Goal: Use online tool/utility: Utilize a website feature to perform a specific function

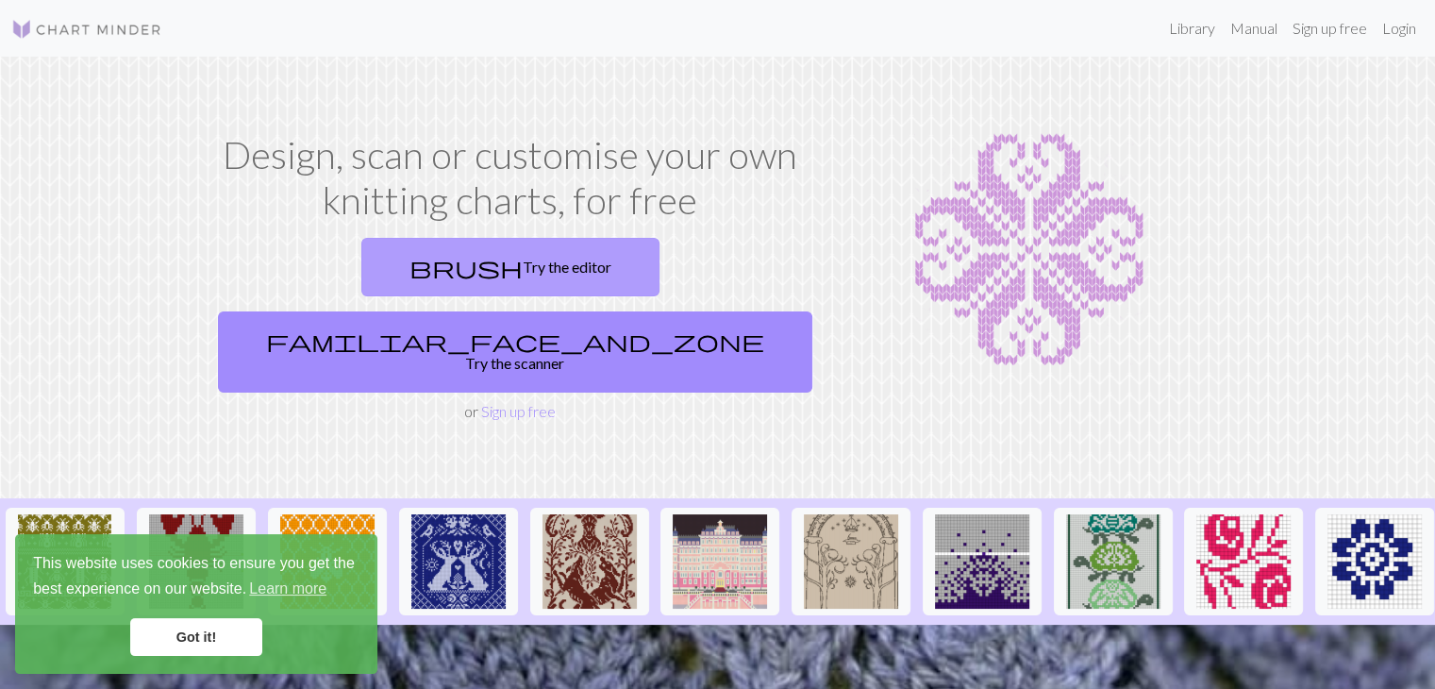
click at [408, 239] on link "brush Try the editor" at bounding box center [510, 267] width 298 height 59
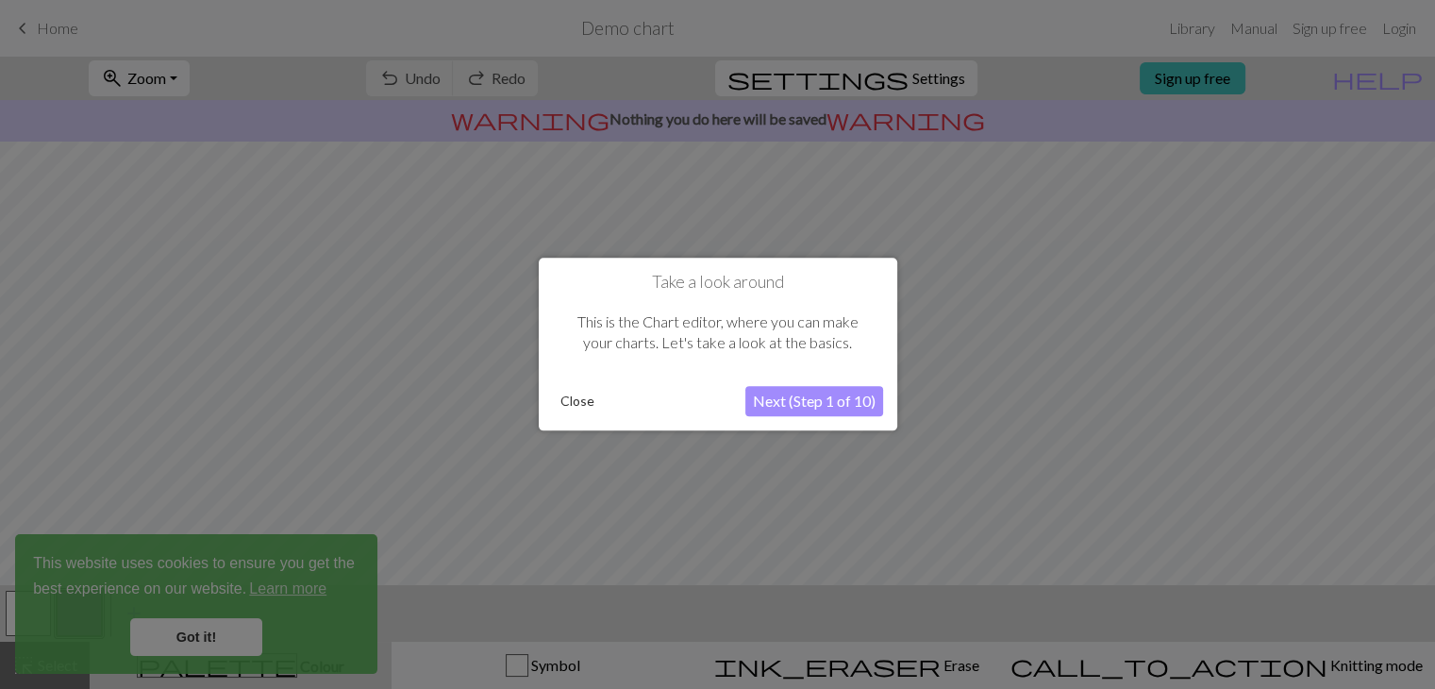
click at [578, 403] on button "Close" at bounding box center [577, 402] width 49 height 28
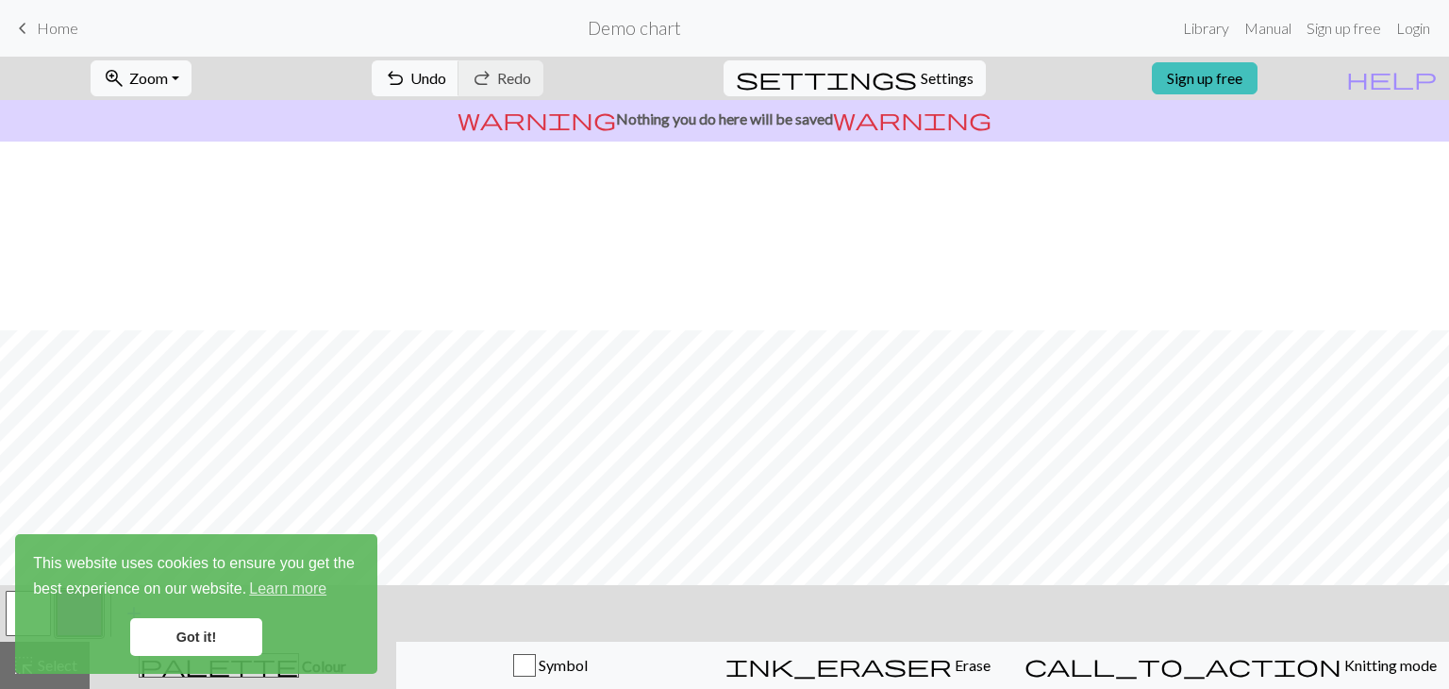
scroll to position [189, 0]
click at [204, 635] on link "Got it!" at bounding box center [196, 637] width 132 height 38
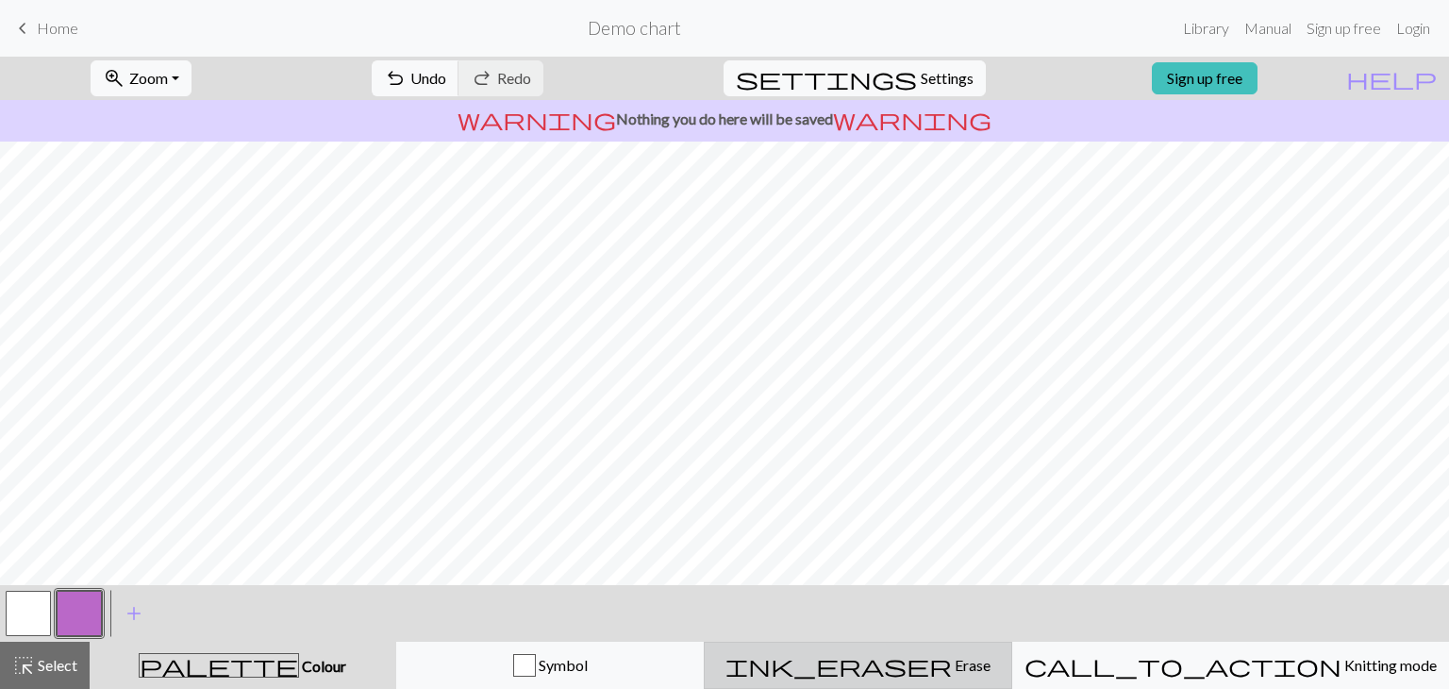
click at [864, 667] on div "ink_eraser Erase Erase" at bounding box center [858, 665] width 284 height 23
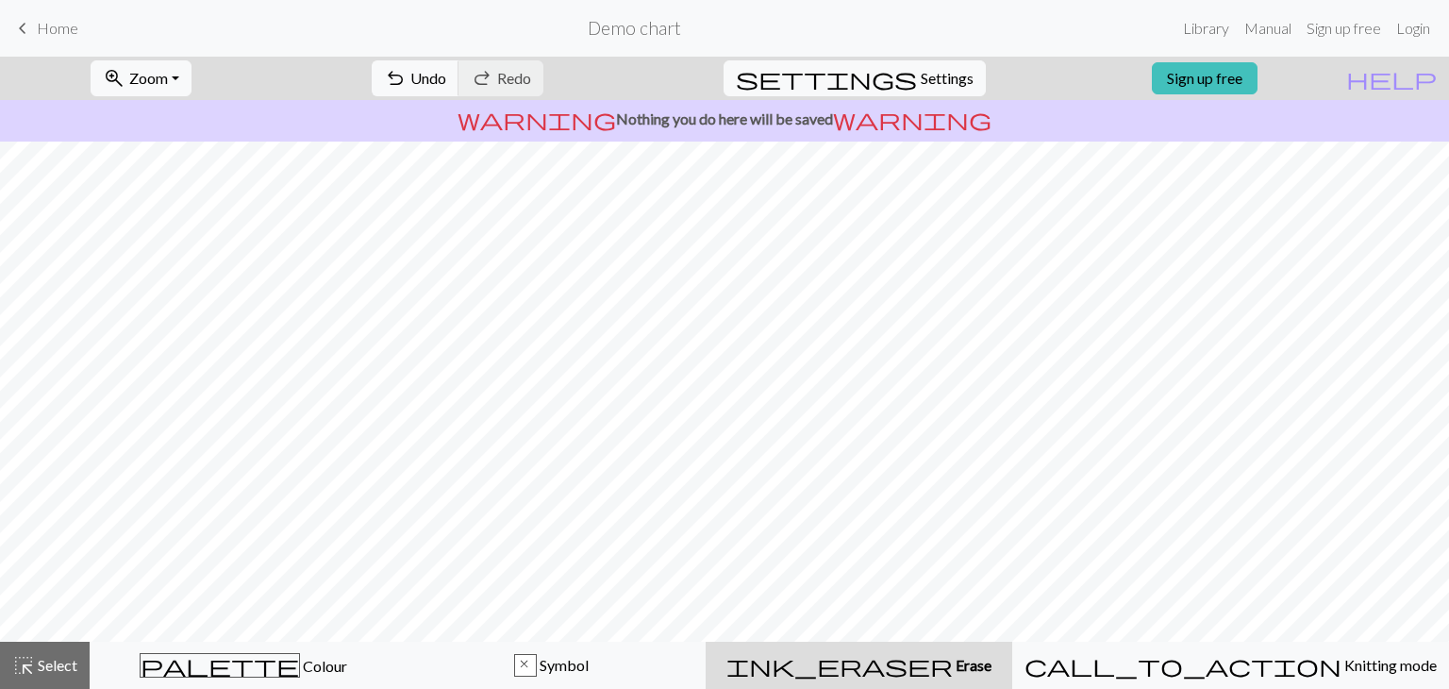
click at [873, 658] on div "ink_eraser Erase Erase" at bounding box center [859, 665] width 284 height 23
click at [460, 92] on button "undo Undo Undo" at bounding box center [416, 78] width 88 height 36
click at [485, 92] on div "undo Undo Undo redo Redo Redo" at bounding box center [458, 78] width 200 height 43
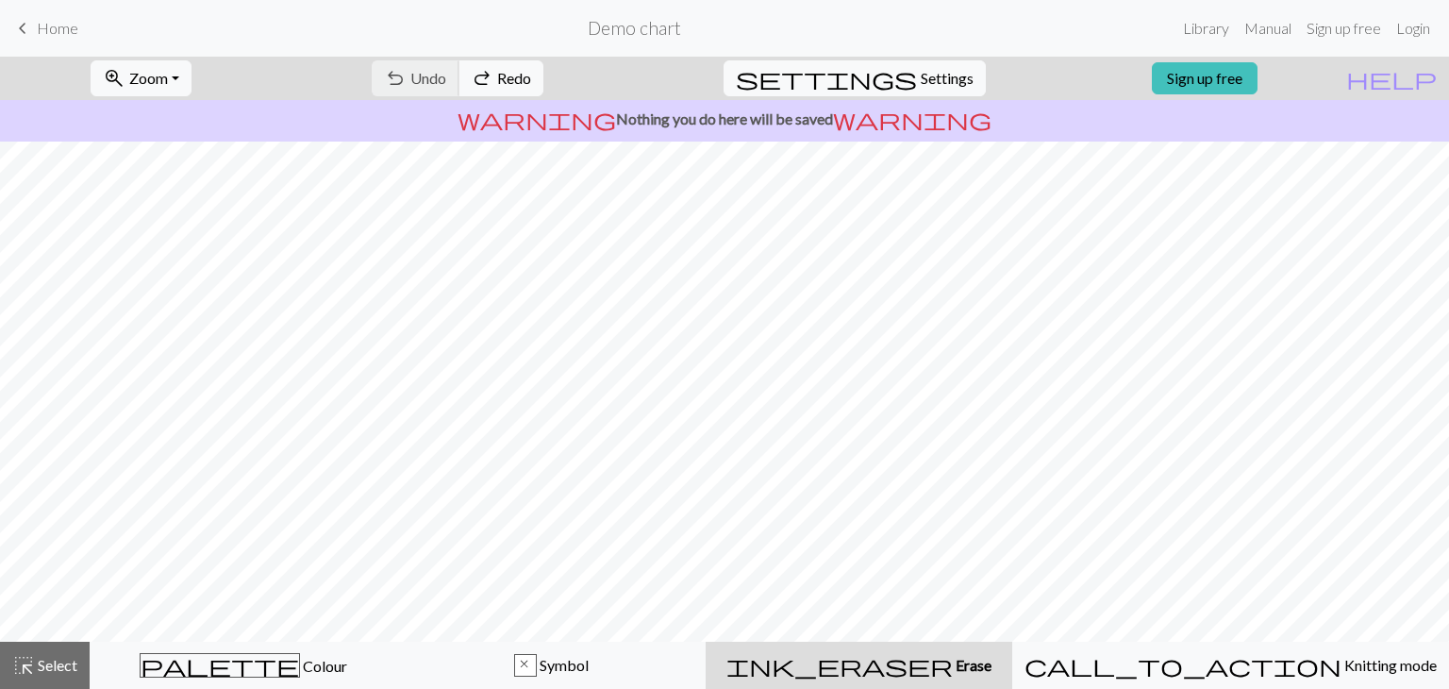
click at [485, 92] on div "undo Undo Undo redo Redo Redo" at bounding box center [458, 78] width 200 height 43
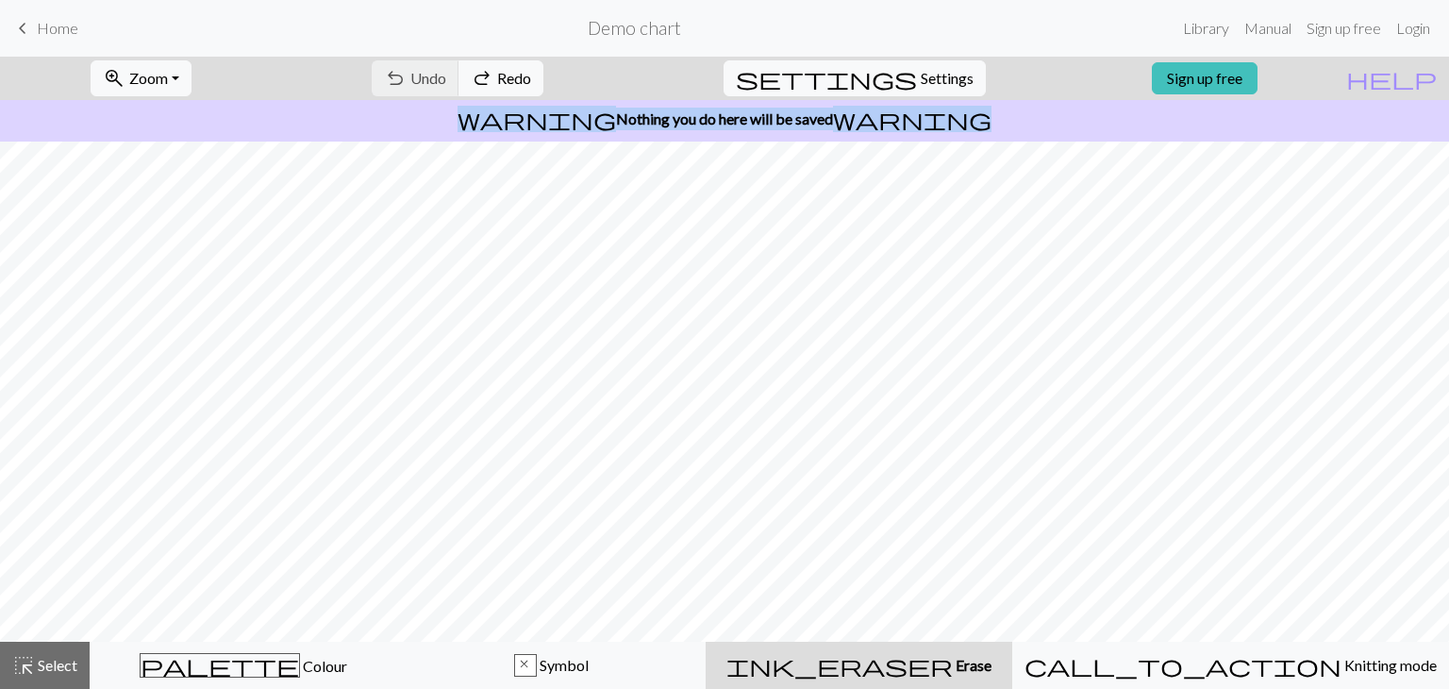
click at [483, 92] on div "undo Undo Undo redo Redo Redo" at bounding box center [458, 78] width 200 height 43
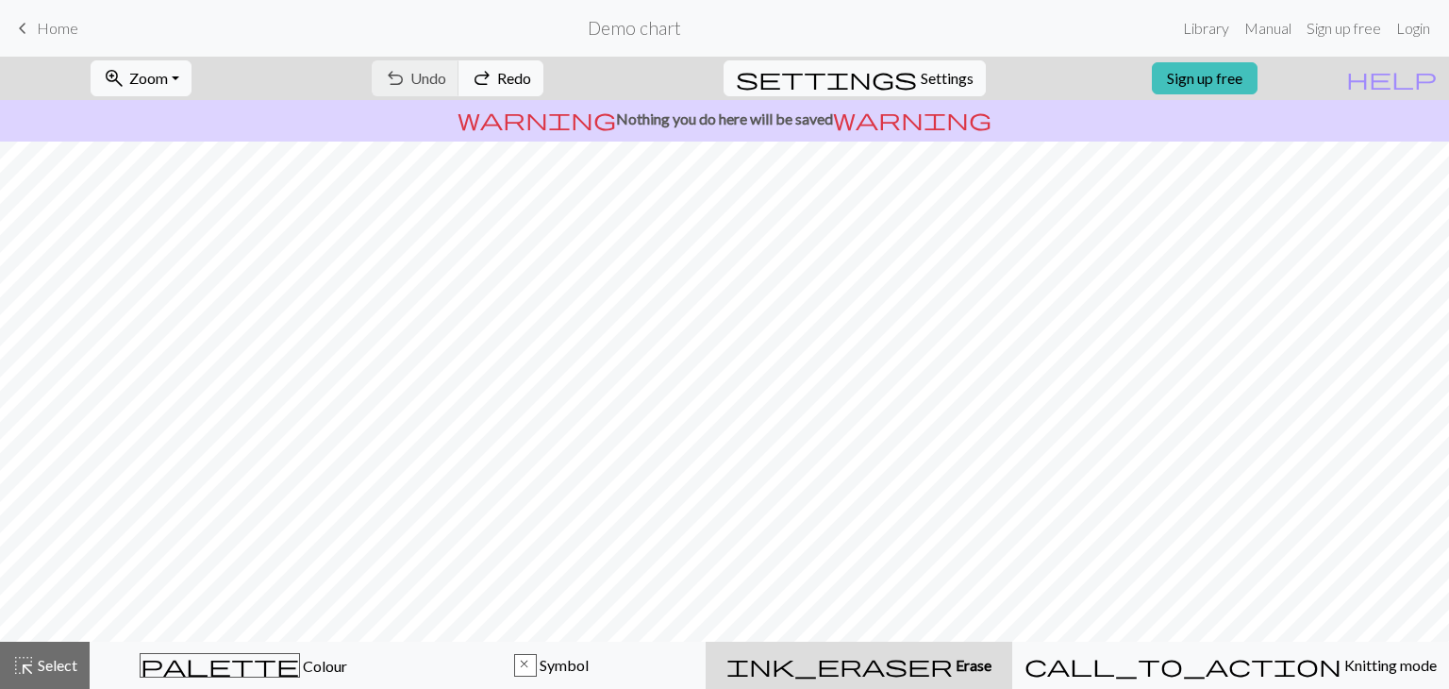
click at [483, 92] on div "undo Undo Undo redo Redo Redo" at bounding box center [458, 78] width 200 height 43
click at [921, 92] on button "settings Settings" at bounding box center [855, 78] width 262 height 36
select select "aran"
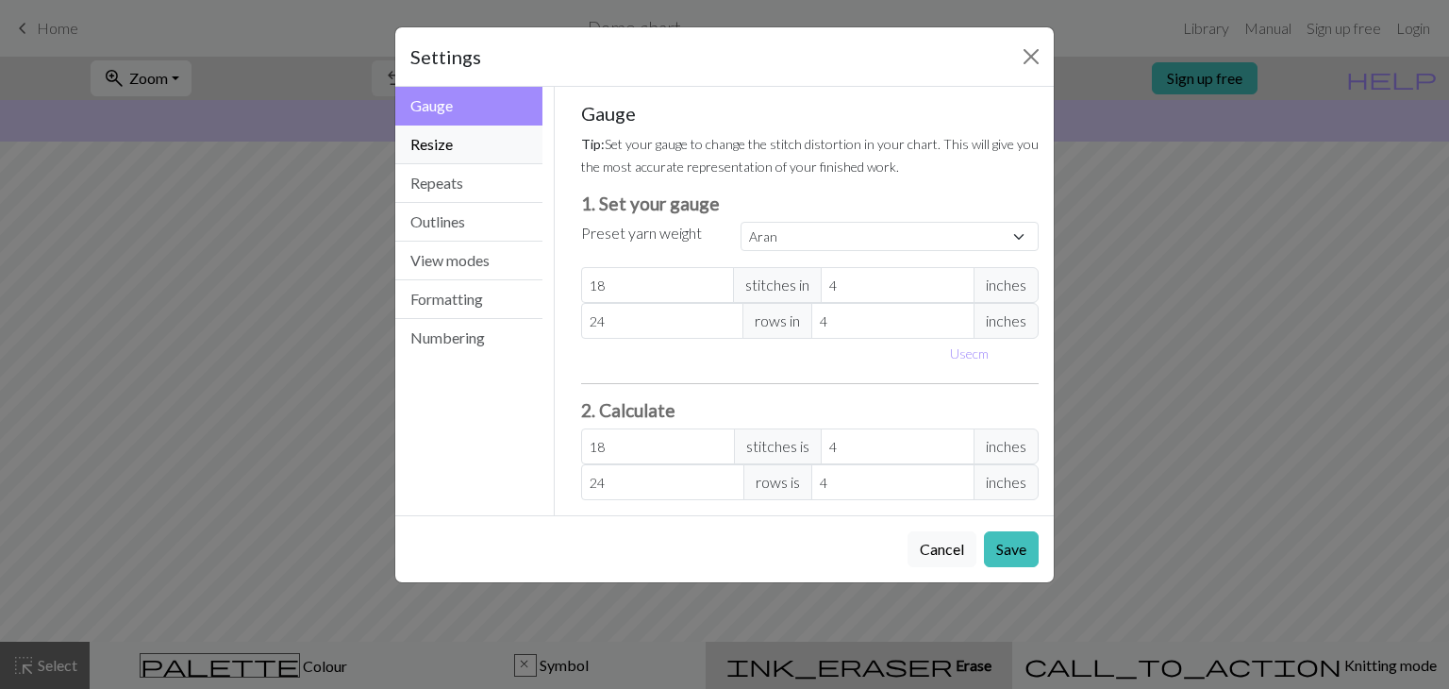
click at [462, 157] on button "Resize" at bounding box center [468, 145] width 147 height 39
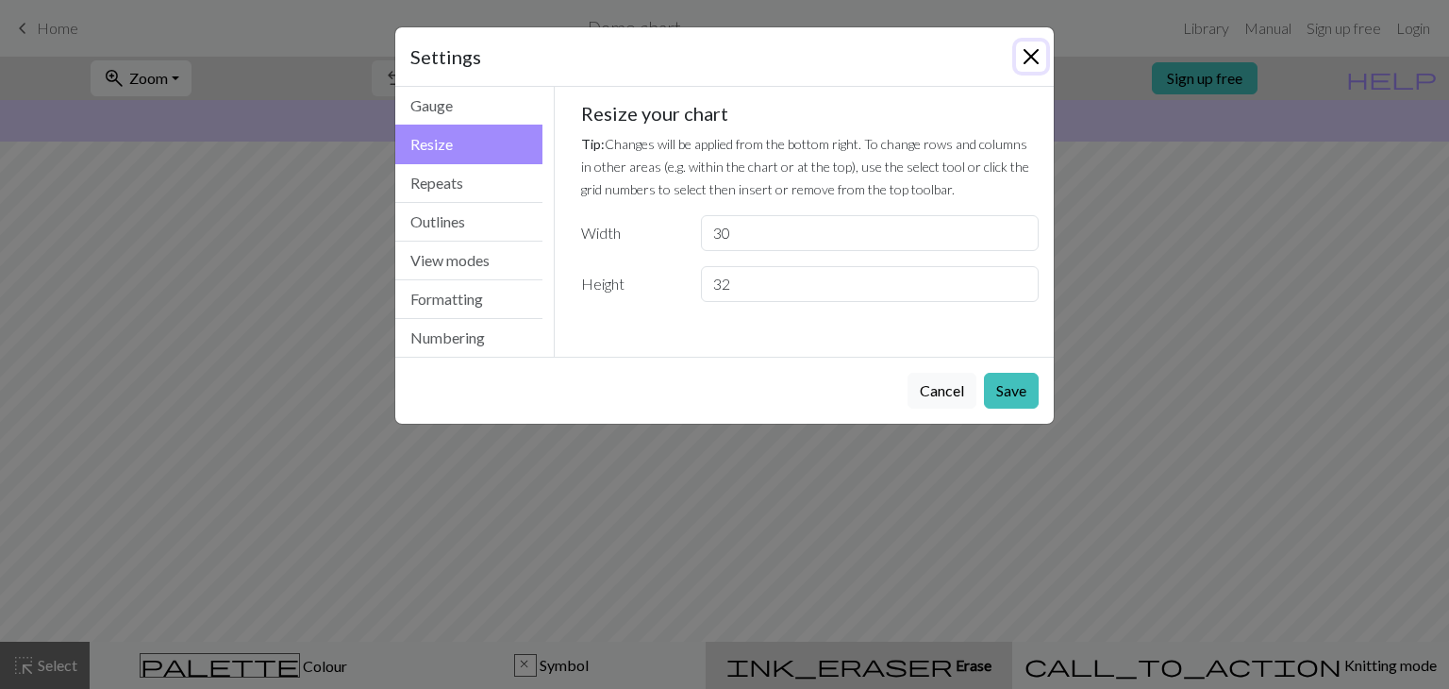
click at [1030, 50] on button "Close" at bounding box center [1031, 57] width 30 height 30
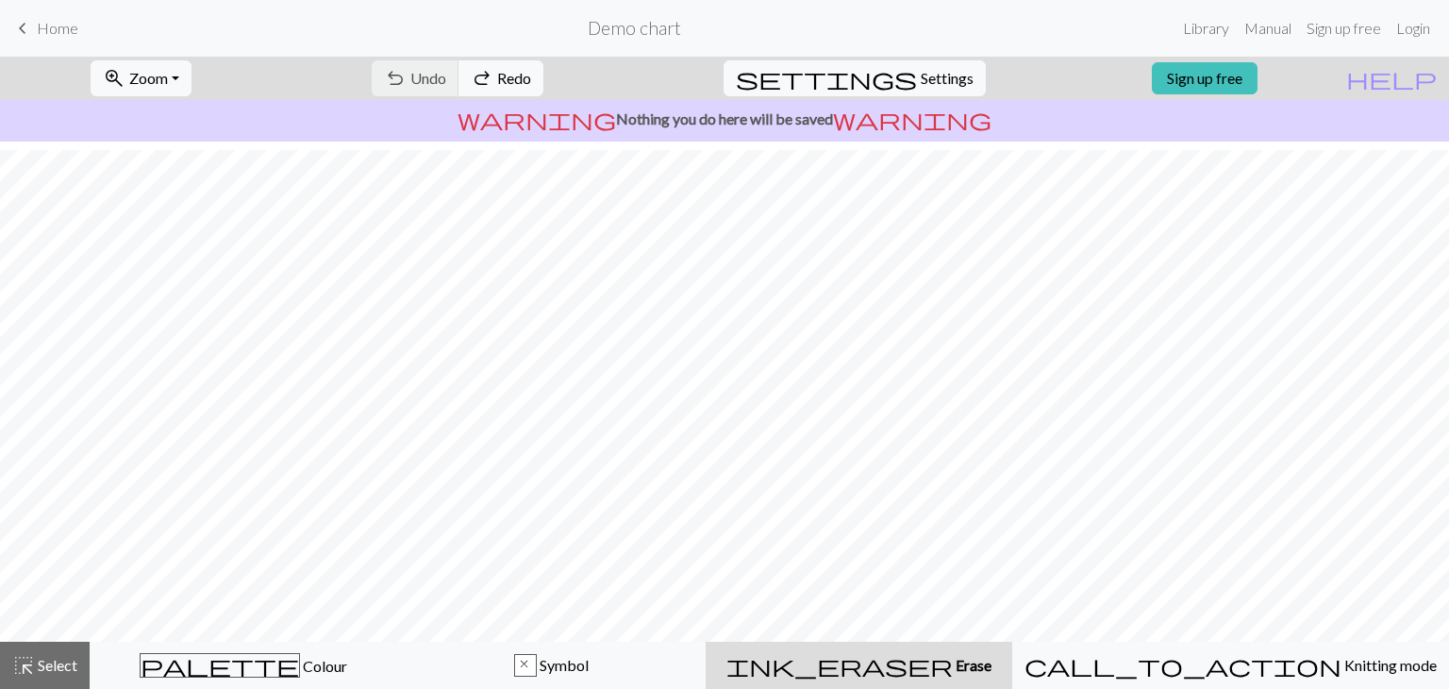
scroll to position [189, 0]
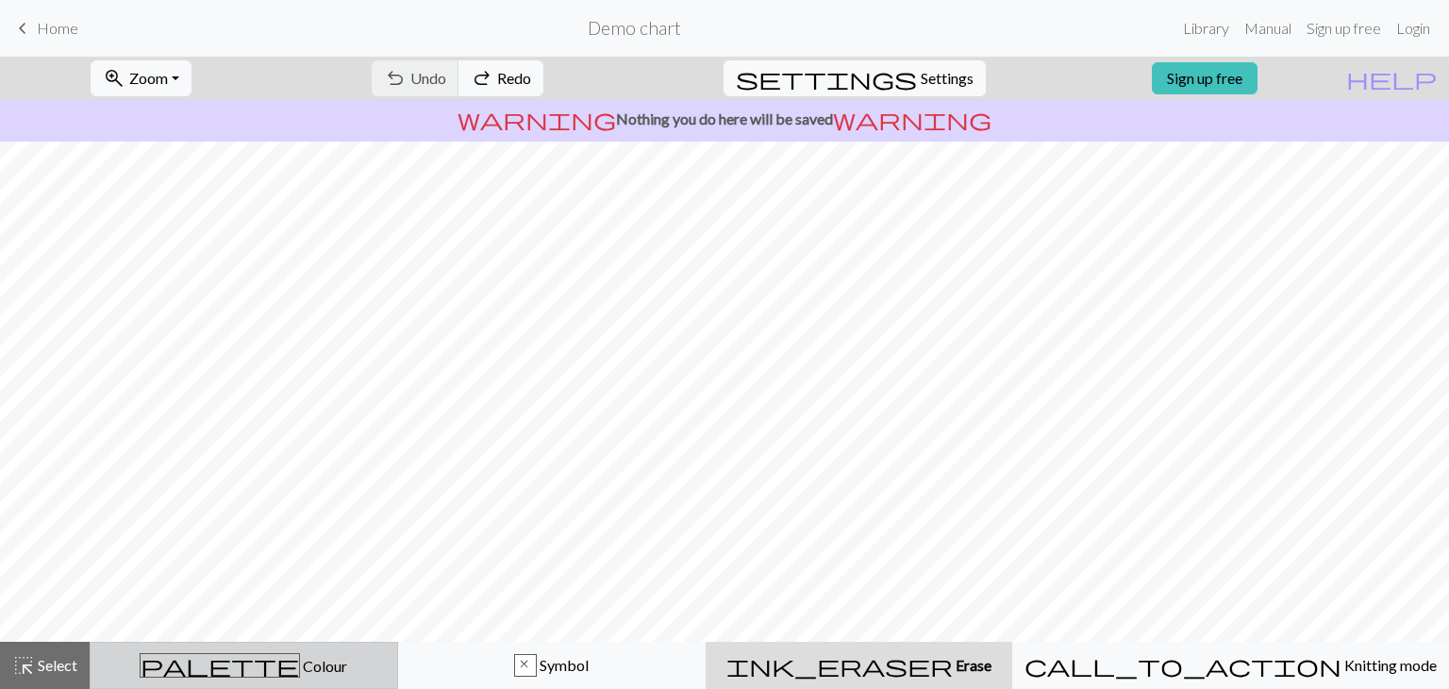
click at [242, 662] on span "palette" at bounding box center [220, 665] width 159 height 26
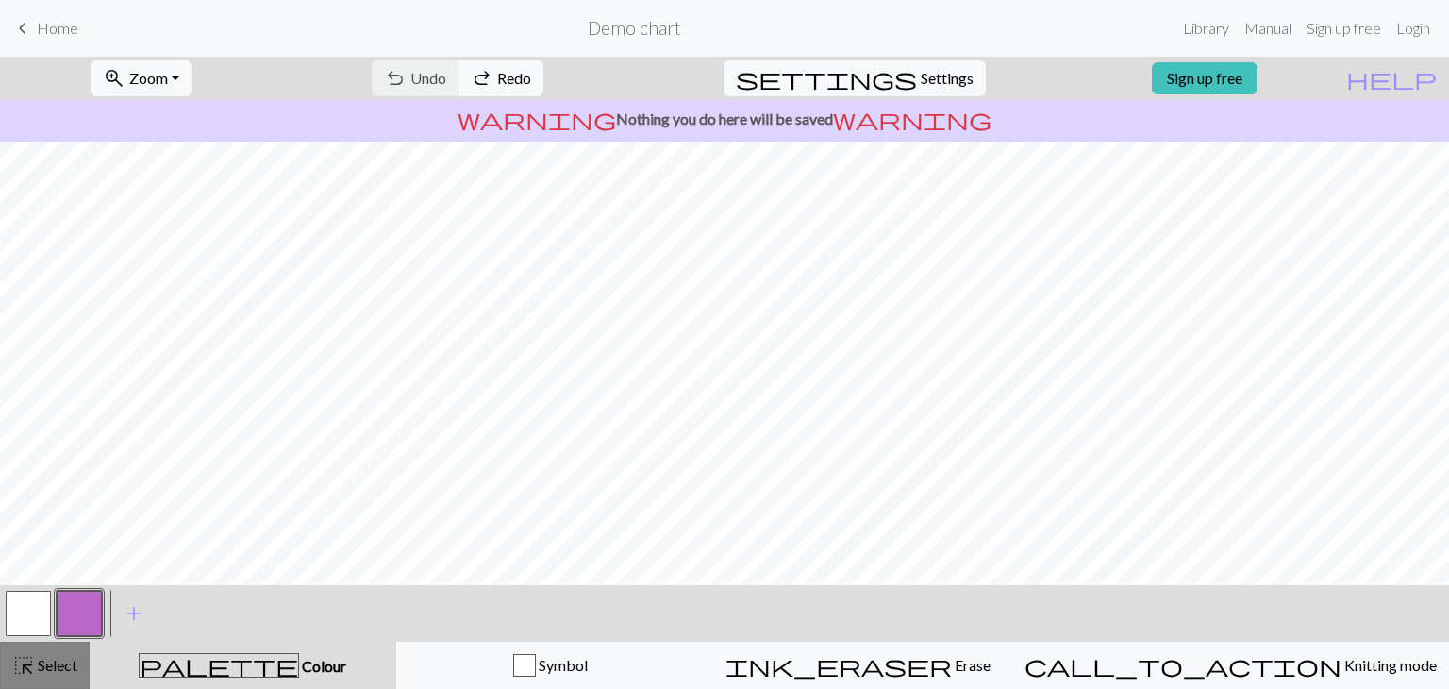
click at [62, 659] on span "Select" at bounding box center [56, 665] width 42 height 18
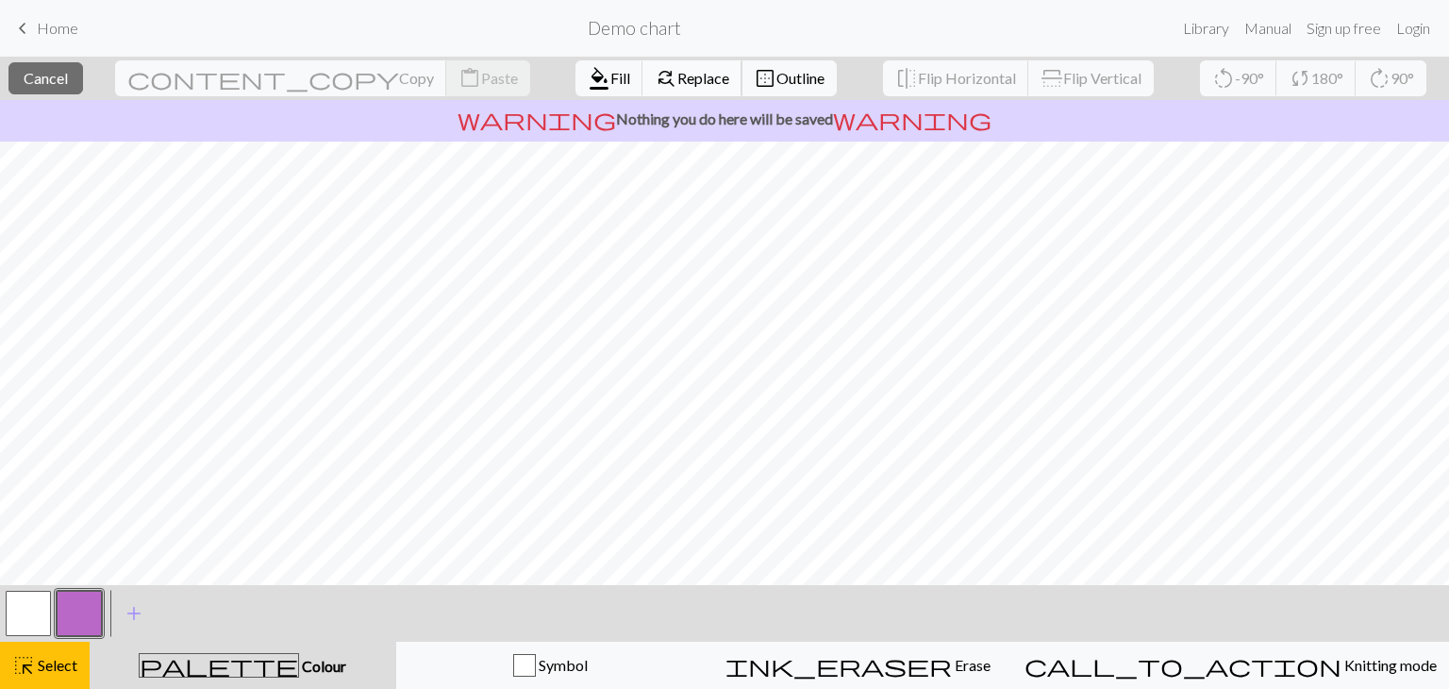
click at [655, 73] on span "find_replace" at bounding box center [666, 78] width 23 height 26
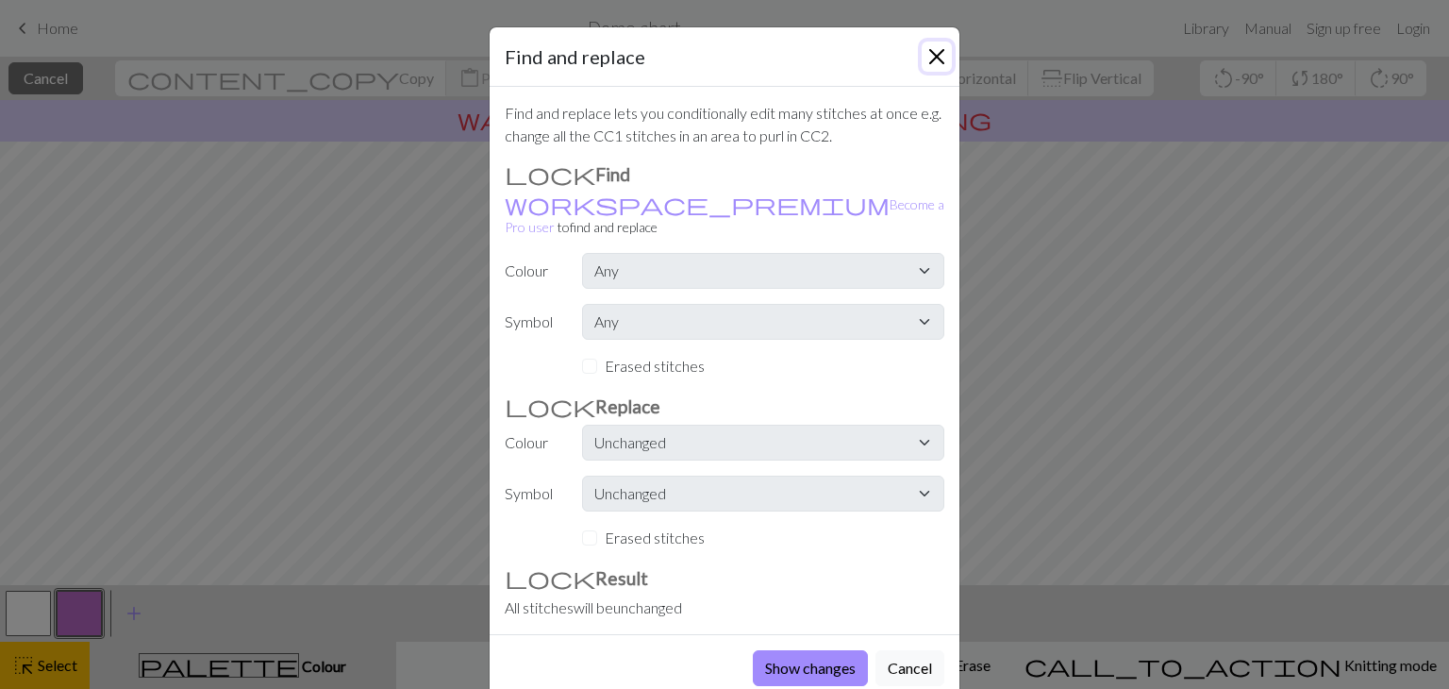
click at [931, 46] on button "Close" at bounding box center [937, 57] width 30 height 30
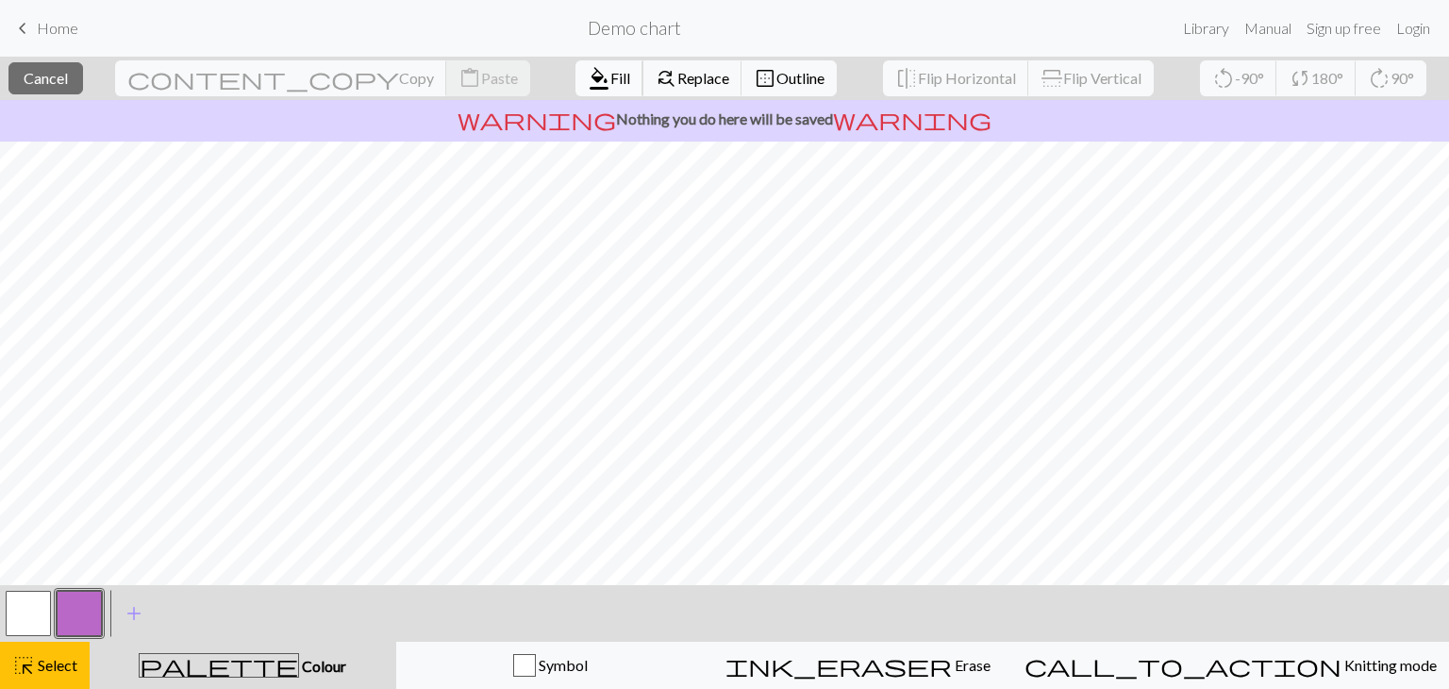
click at [588, 71] on span "format_color_fill" at bounding box center [599, 78] width 23 height 26
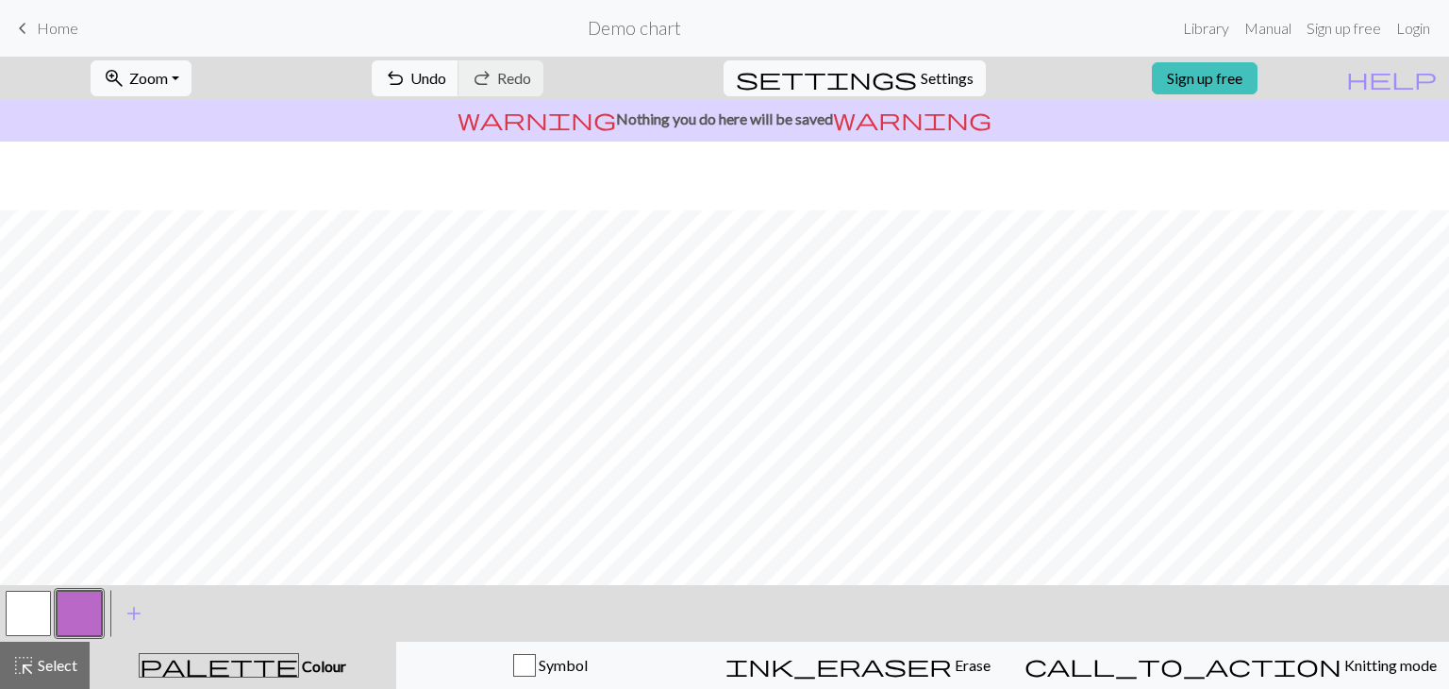
scroll to position [260, 0]
click at [28, 608] on button "button" at bounding box center [28, 613] width 45 height 45
